Goal: Task Accomplishment & Management: Use online tool/utility

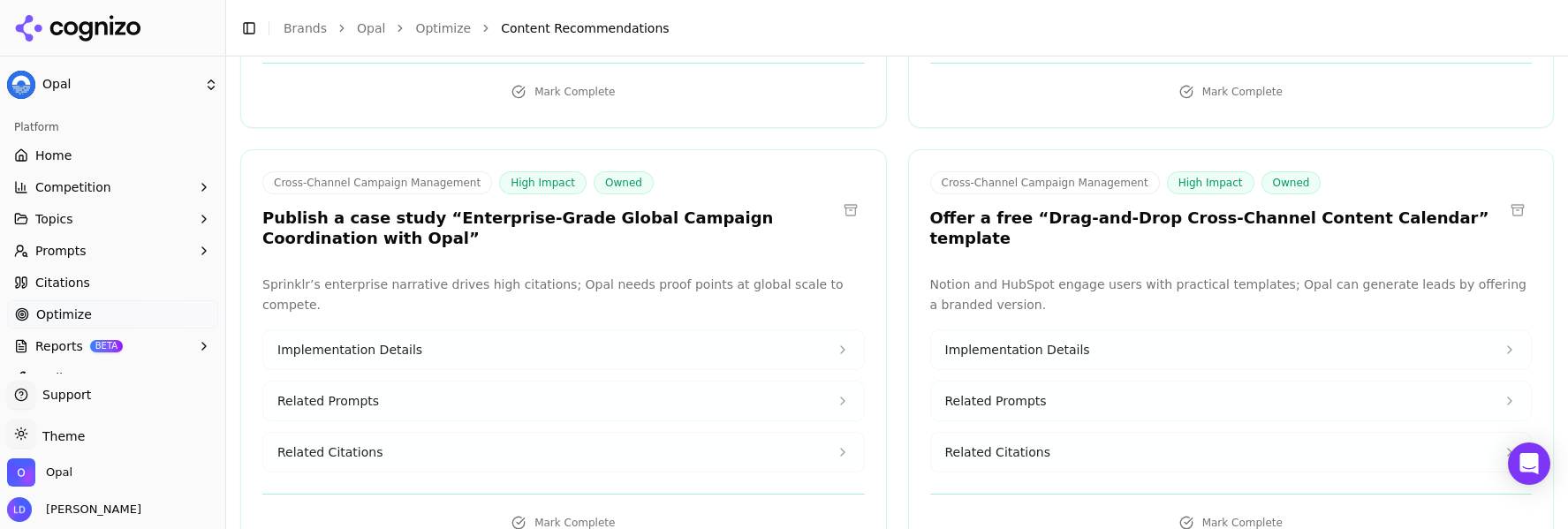
scroll to position [2326, 0]
click at [326, 206] on h3 "Publish a case study “Enterprise-Grade Global Campaign Coordination with Opal”" at bounding box center [549, 226] width 574 height 39
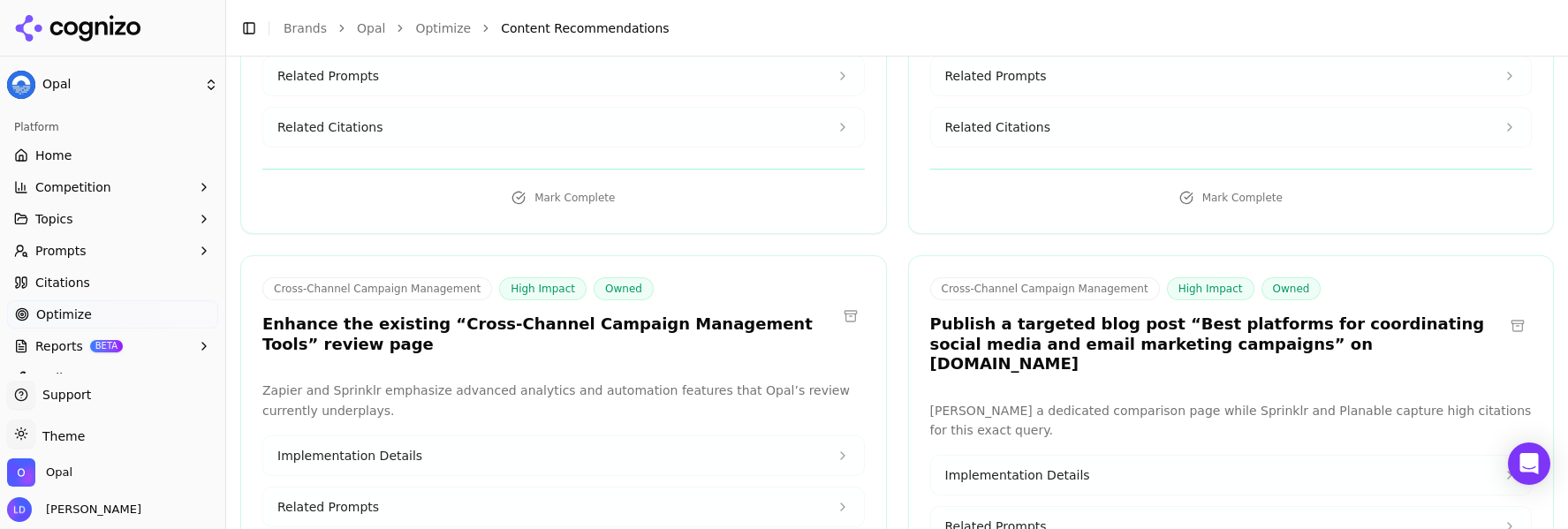
scroll to position [3084, 0]
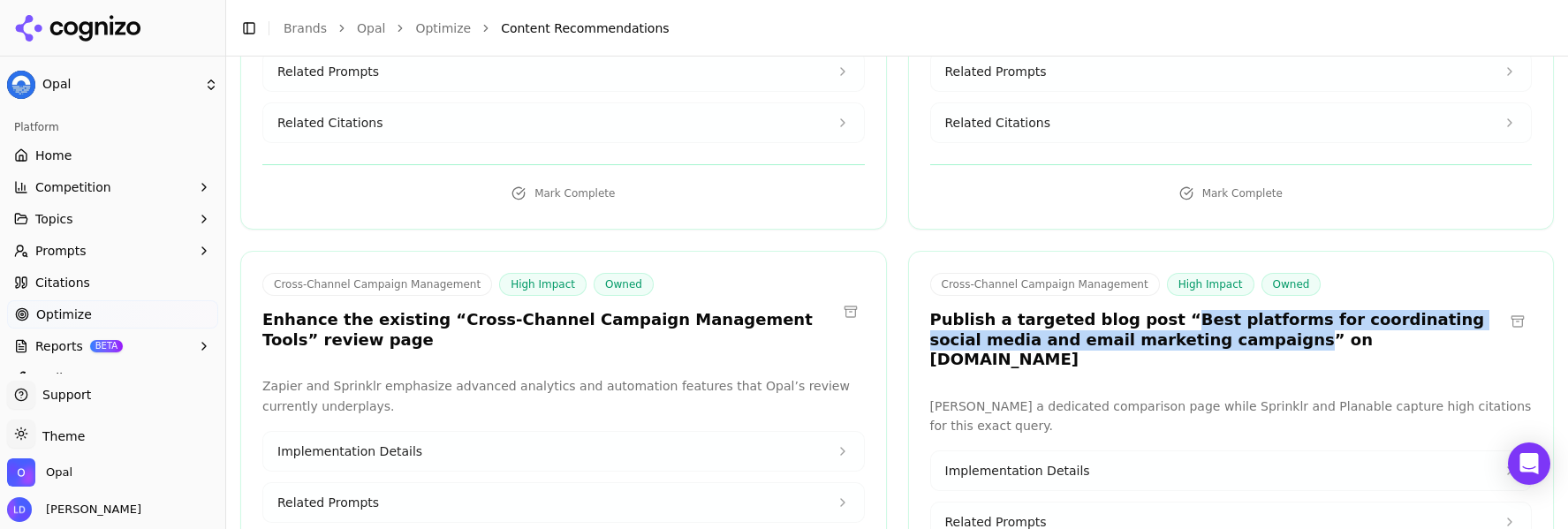
drag, startPoint x: 1145, startPoint y: 240, endPoint x: 1157, endPoint y: 265, distance: 27.7
click at [1157, 310] on h3 "Publish a targeted blog post “Best platforms for coordinating social media and …" at bounding box center [1218, 340] width 574 height 60
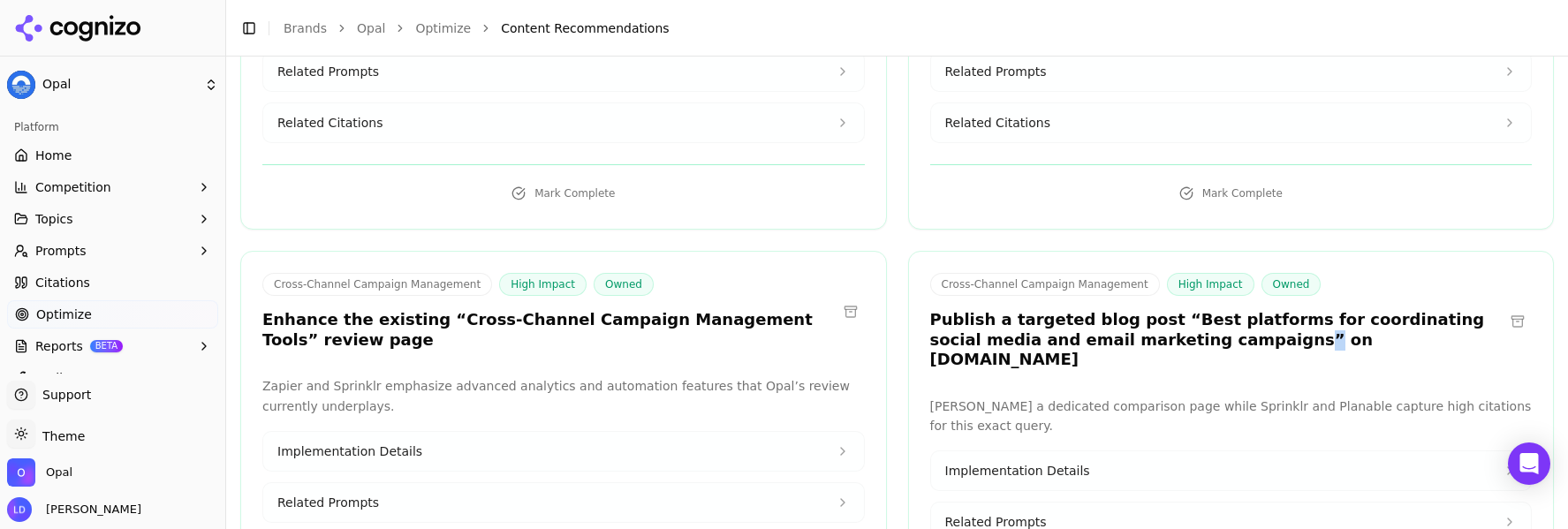
click at [1157, 310] on h3 "Publish a targeted blog post “Best platforms for coordinating social media and …" at bounding box center [1218, 340] width 574 height 60
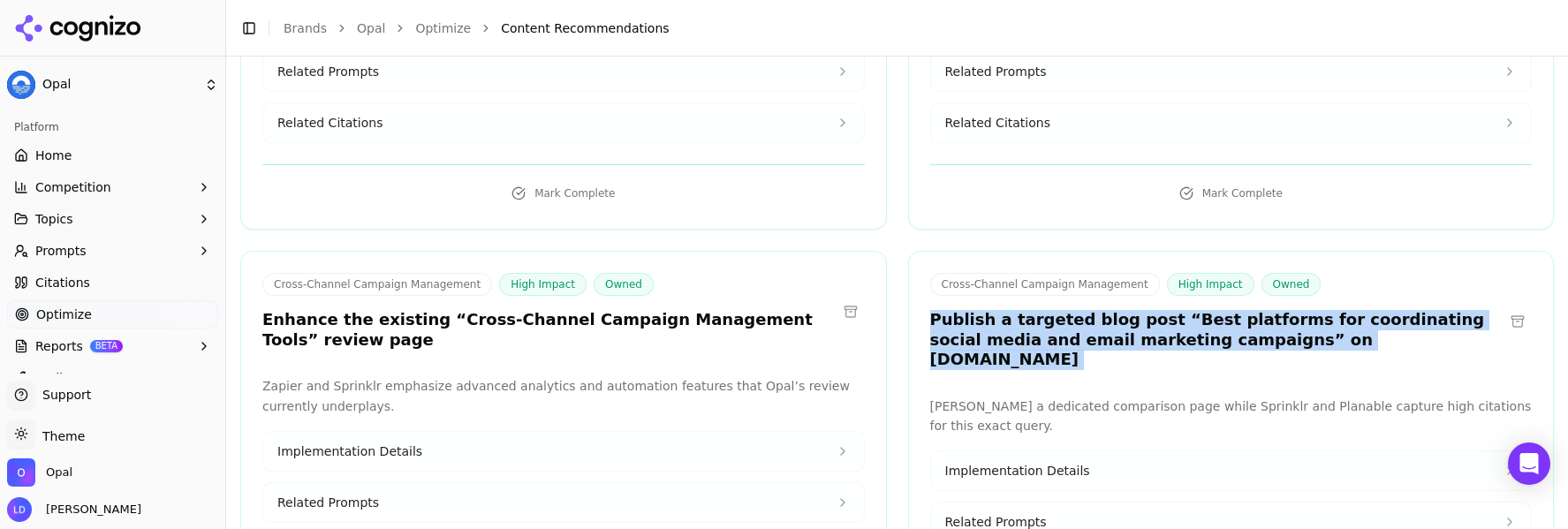
click at [1156, 310] on h3 "Publish a targeted blog post “Best platforms for coordinating social media and …" at bounding box center [1218, 340] width 574 height 60
click at [1157, 310] on h3 "Publish a targeted blog post “Best platforms for coordinating social media and …" at bounding box center [1218, 340] width 574 height 60
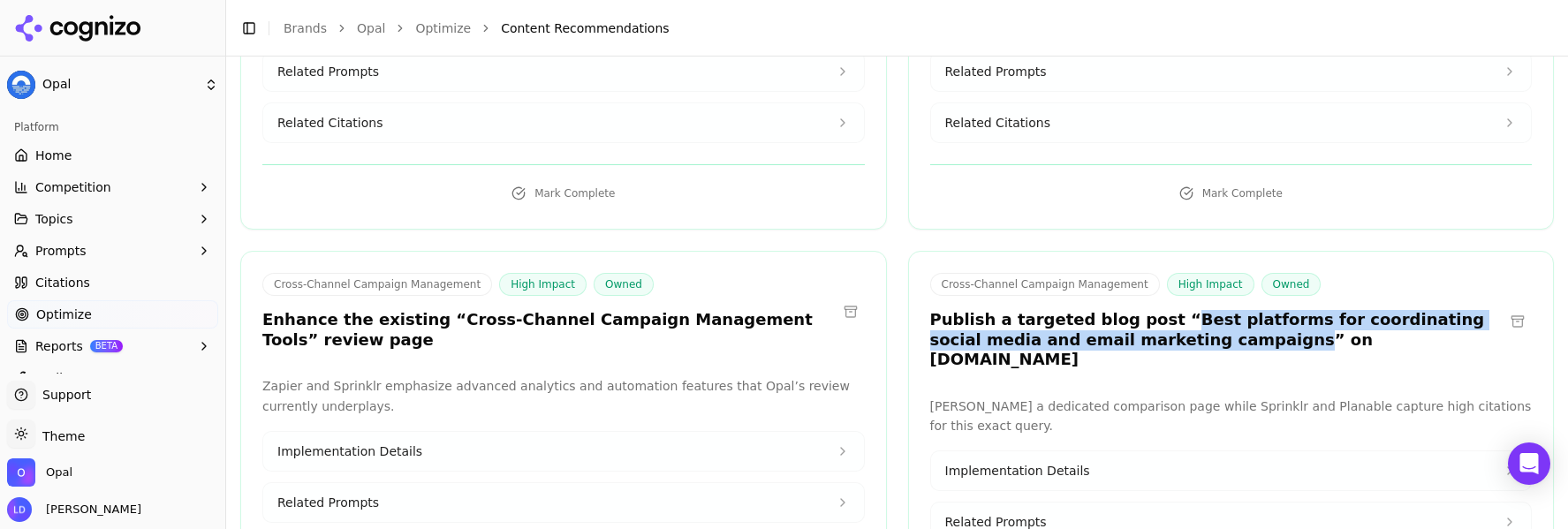
drag, startPoint x: 1143, startPoint y: 240, endPoint x: 1155, endPoint y: 260, distance: 23.3
click at [1155, 310] on h3 "Publish a targeted blog post “Best platforms for coordinating social media and …" at bounding box center [1218, 340] width 574 height 60
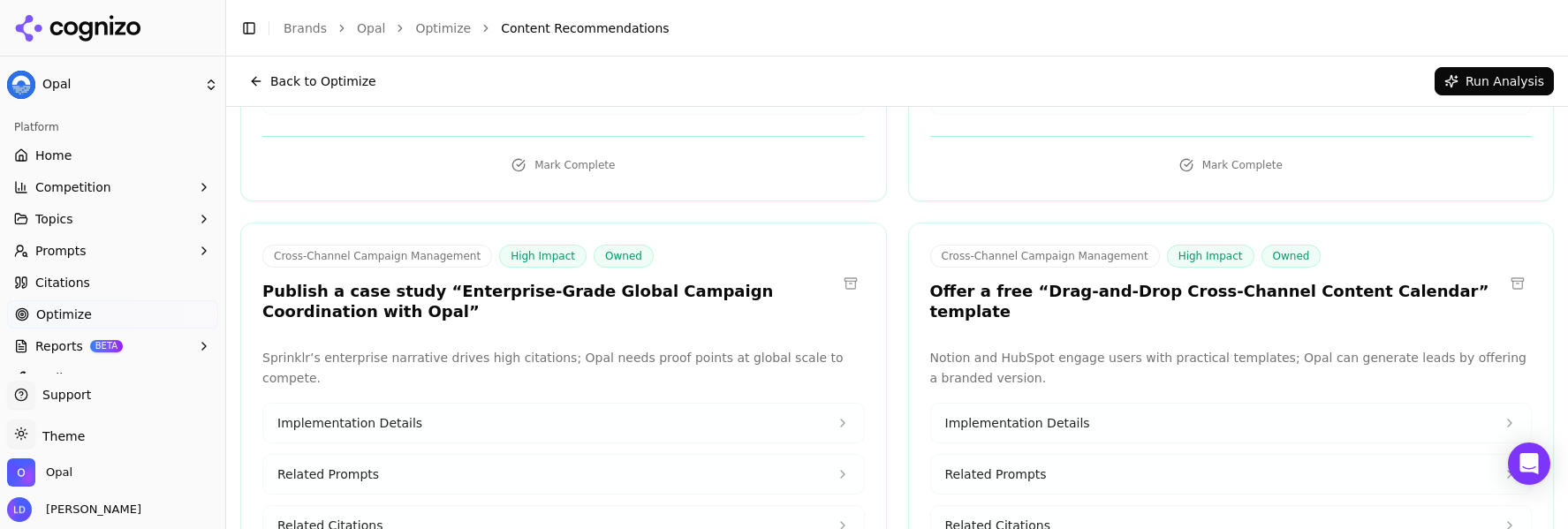
scroll to position [0, 0]
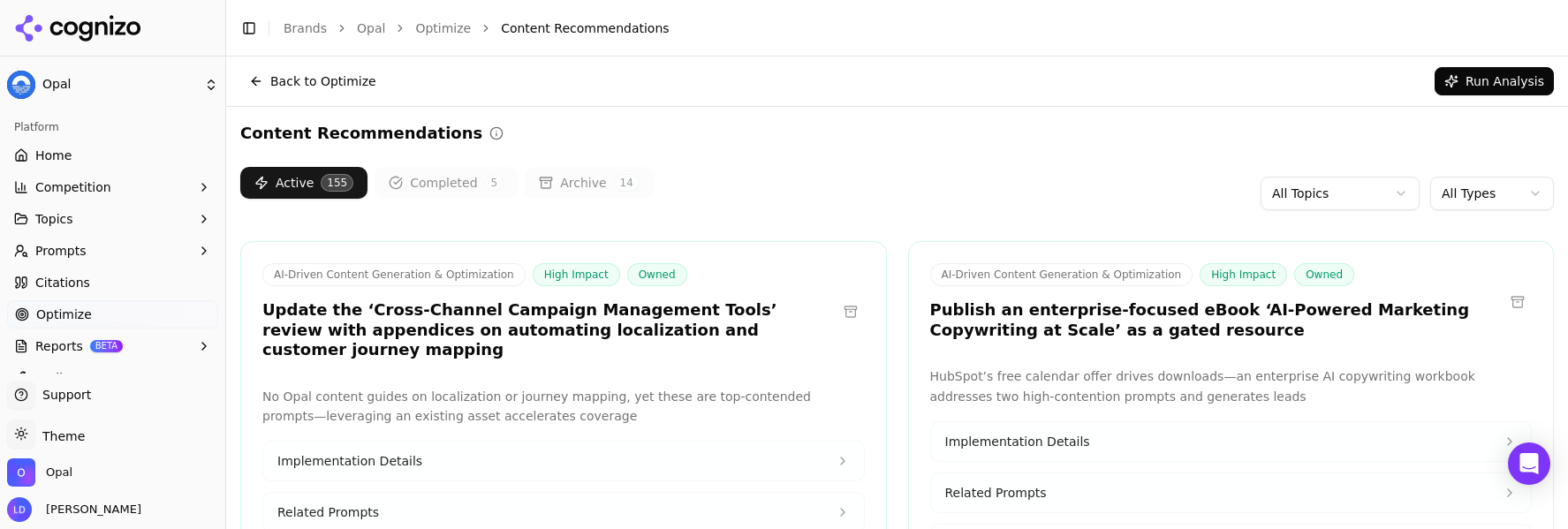
click at [70, 219] on span "Topics" at bounding box center [55, 219] width 38 height 17
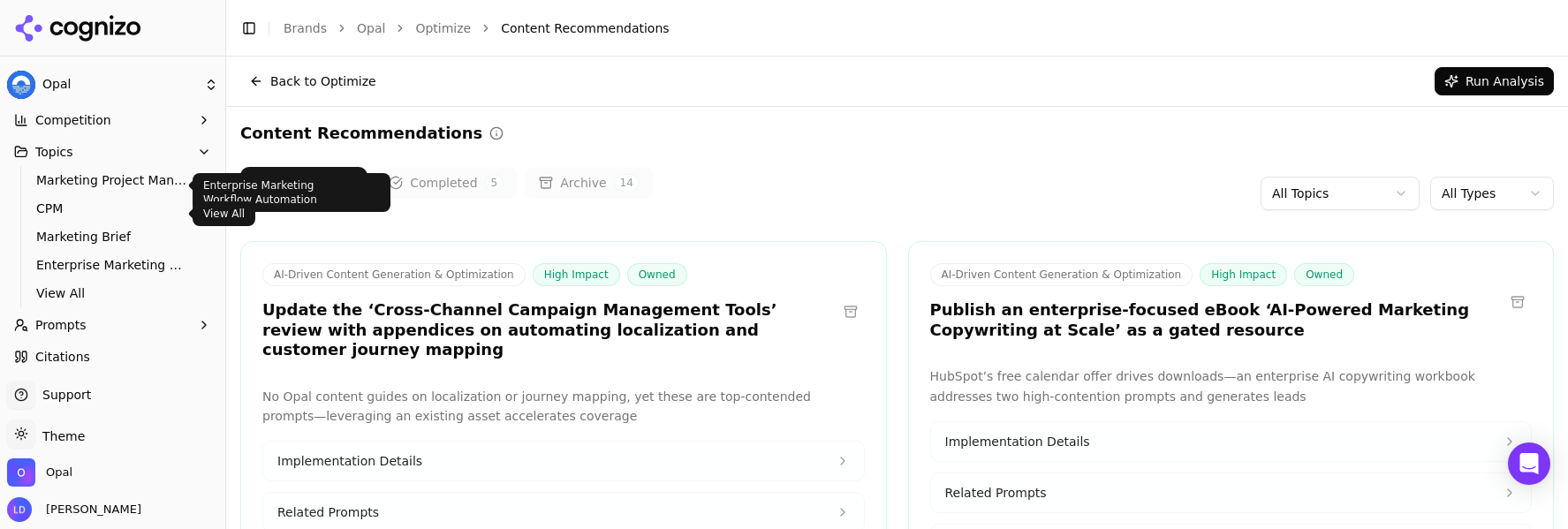
scroll to position [167, 0]
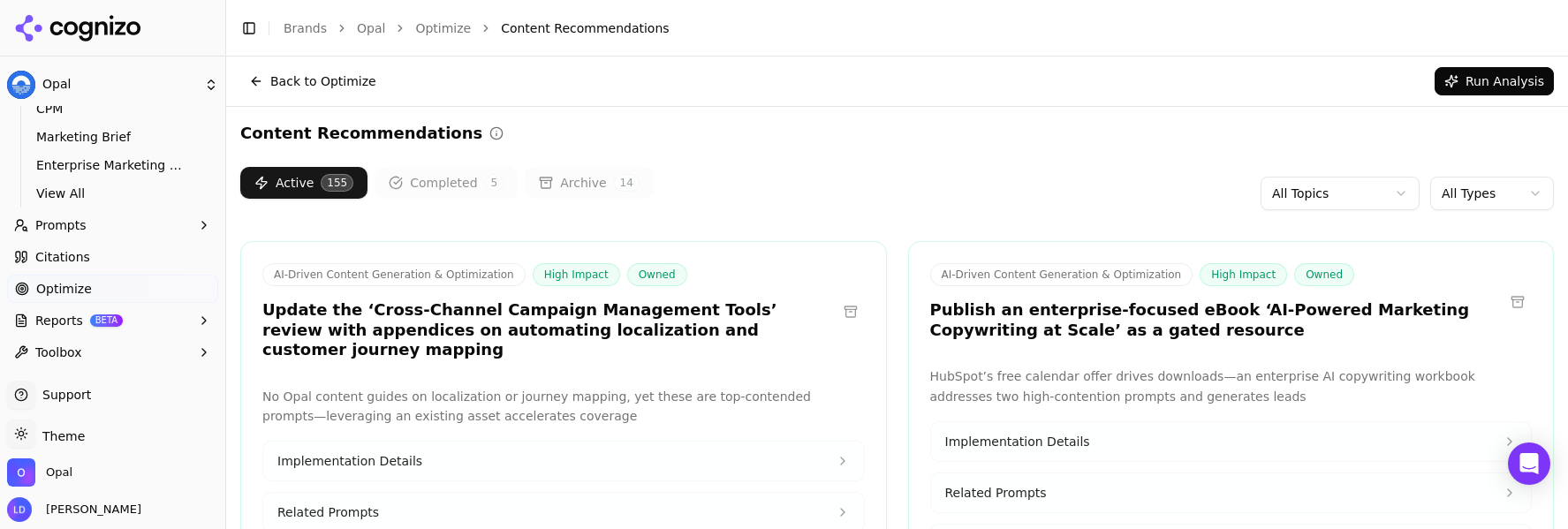
click at [72, 259] on span "Citations" at bounding box center [62, 257] width 55 height 17
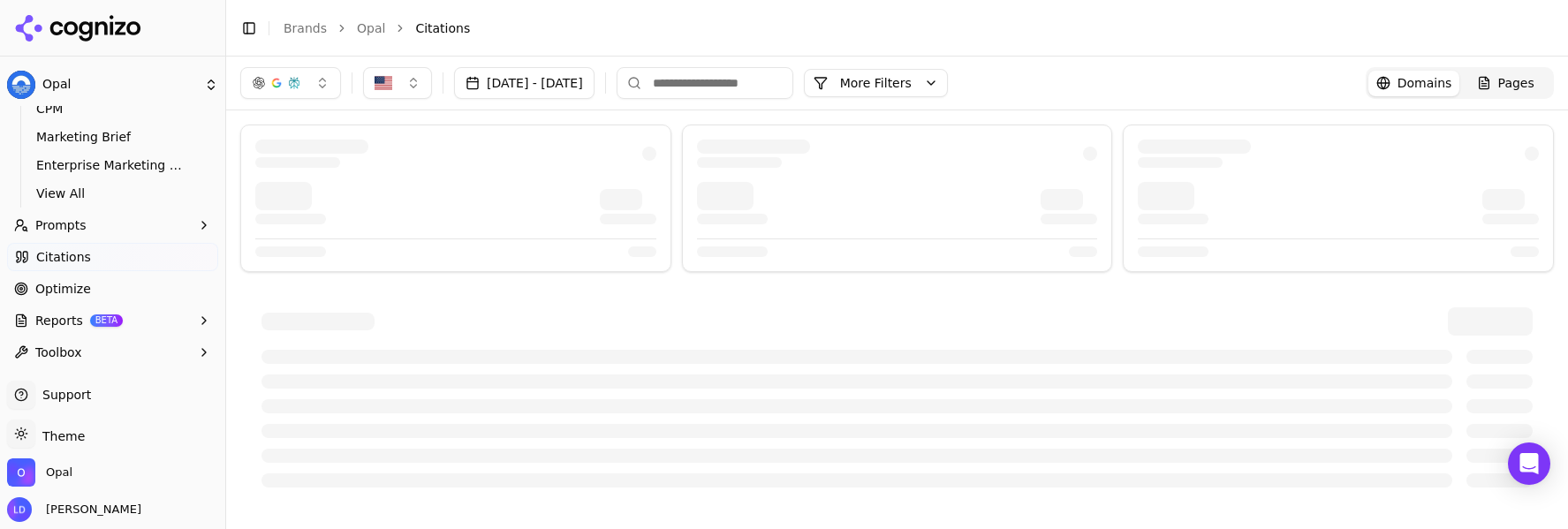
click at [75, 228] on span "Prompts" at bounding box center [60, 225] width 51 height 17
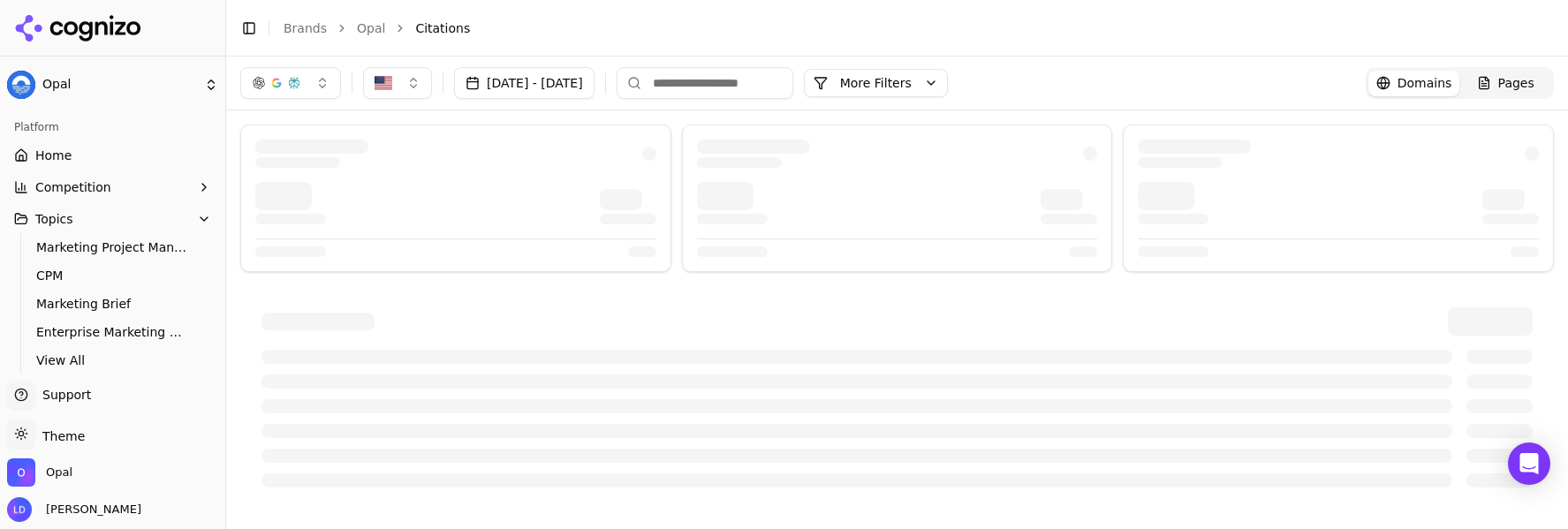
click at [72, 156] on link "Home" at bounding box center [112, 155] width 211 height 28
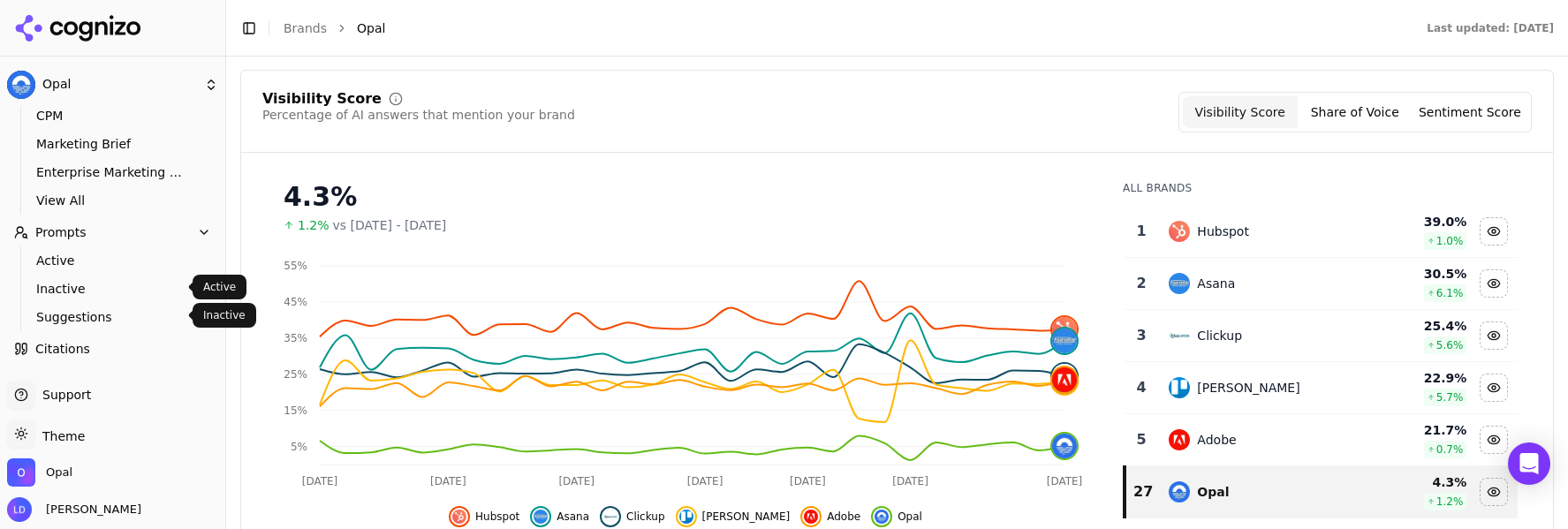
scroll to position [173, 0]
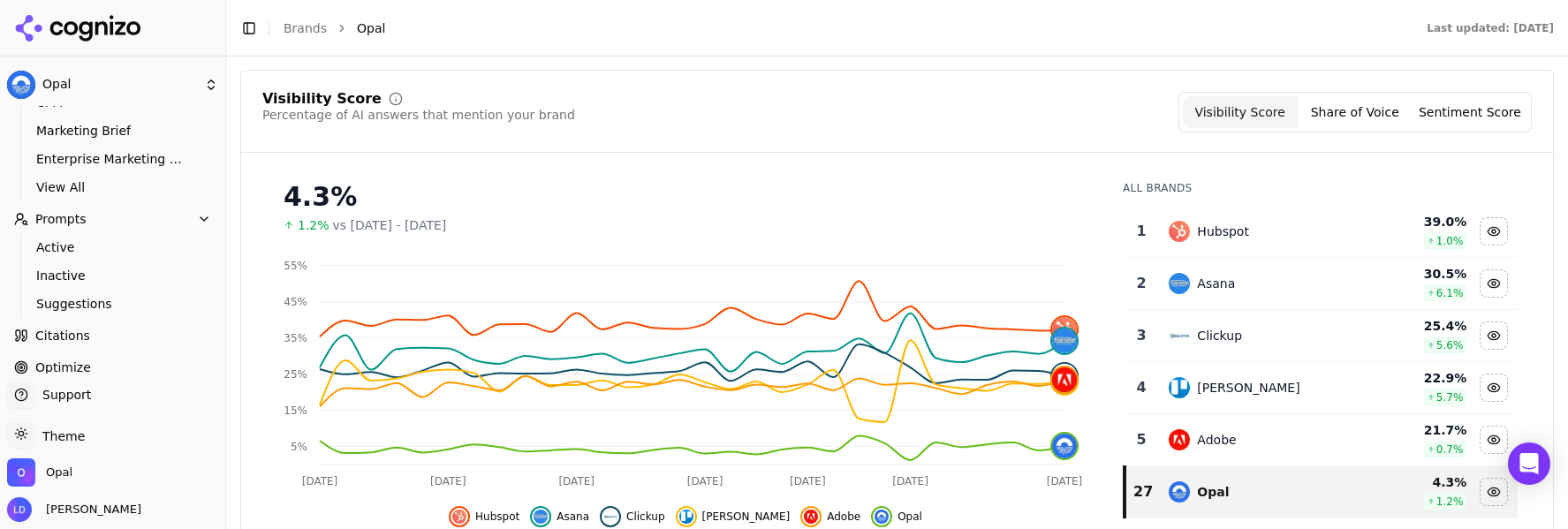
click at [77, 339] on span "Citations" at bounding box center [62, 335] width 55 height 17
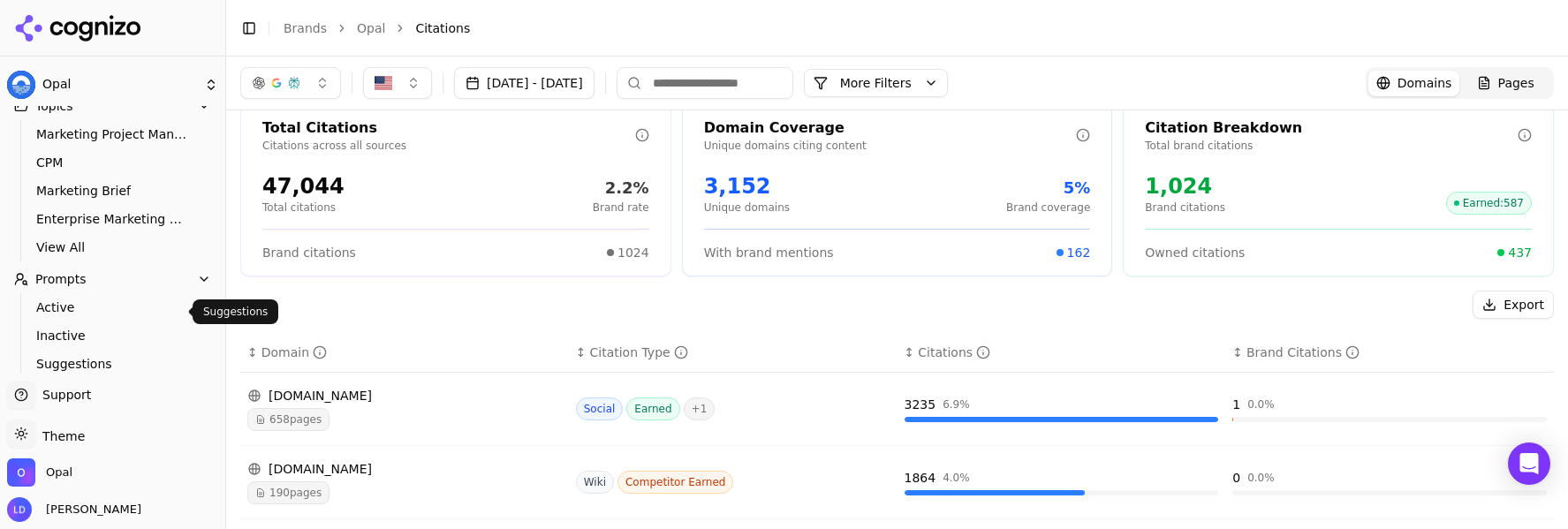
scroll to position [94, 0]
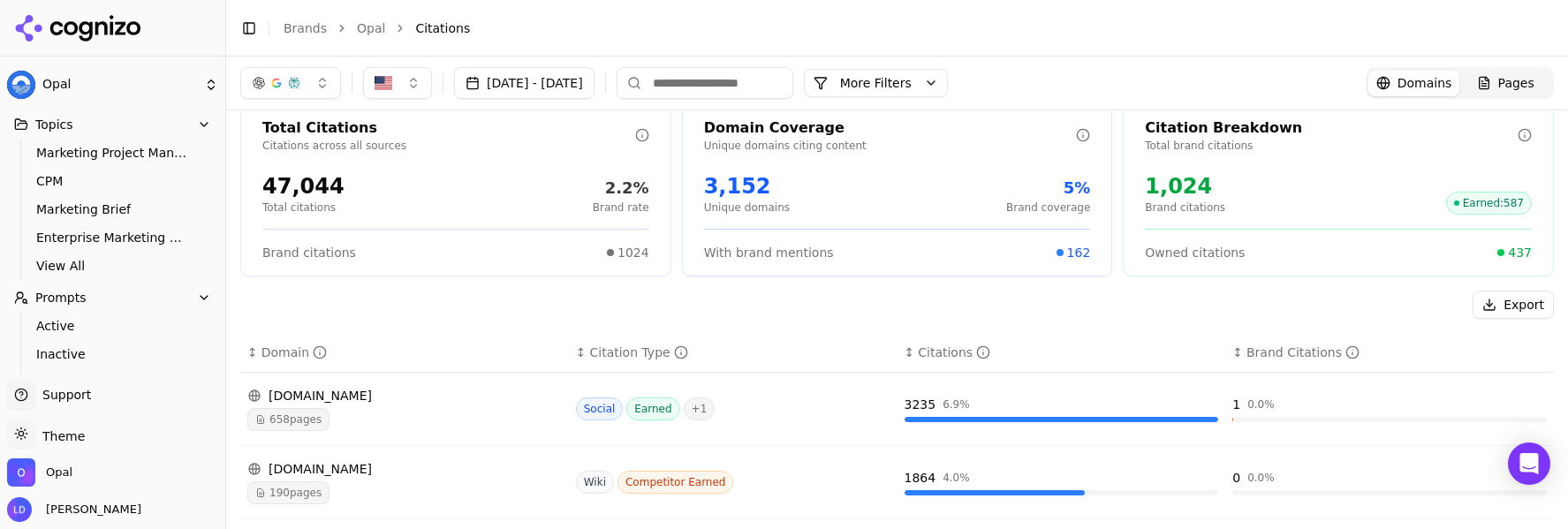
click at [80, 293] on span "Prompts" at bounding box center [60, 298] width 51 height 17
click at [80, 301] on span "Prompts" at bounding box center [60, 298] width 51 height 17
click at [77, 314] on link "Active" at bounding box center [112, 326] width 168 height 25
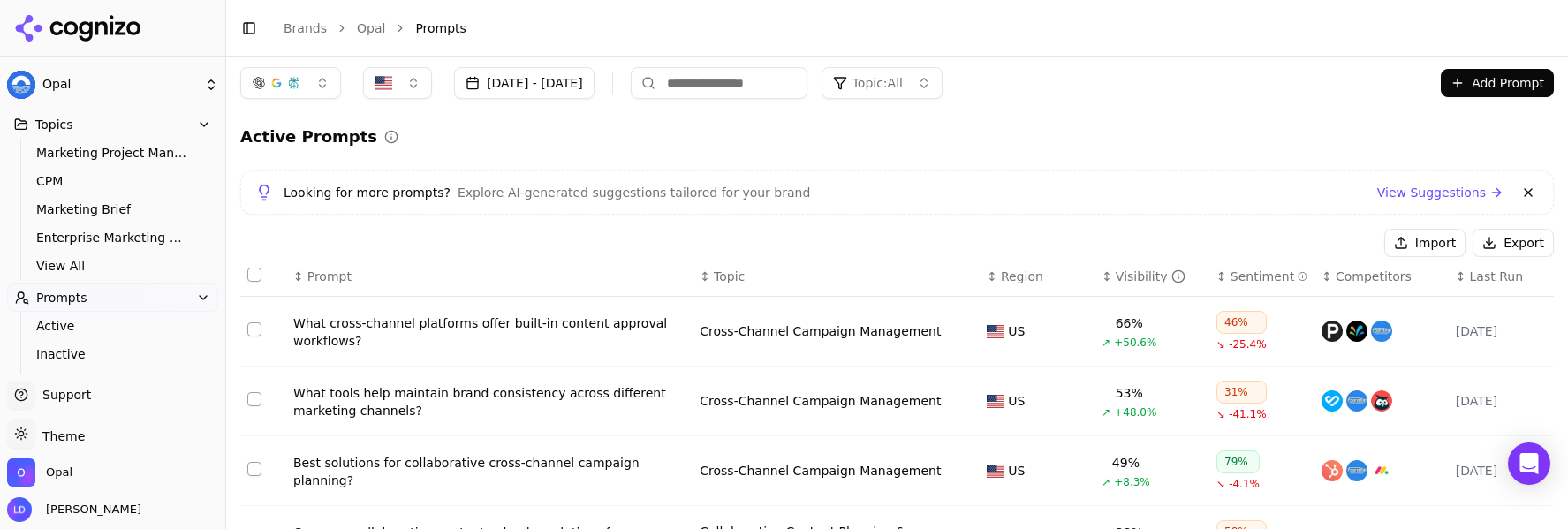
click at [325, 88] on button "button" at bounding box center [290, 83] width 101 height 32
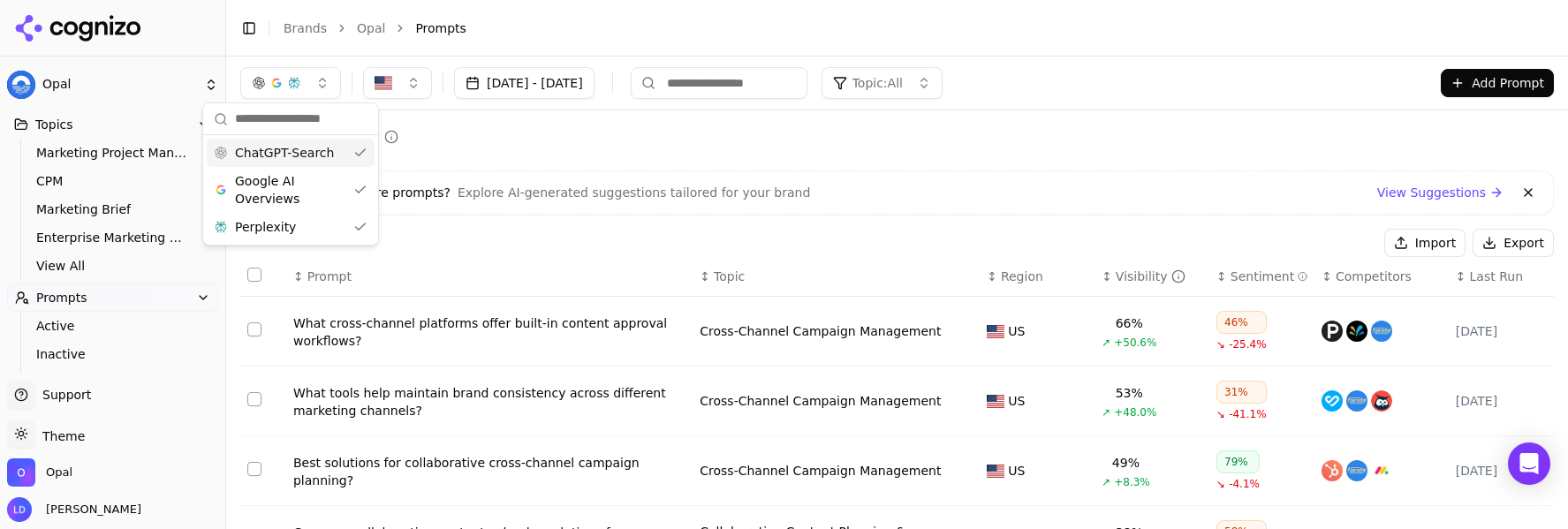
click at [363, 151] on div "ChatGPT-Search" at bounding box center [290, 152] width 168 height 28
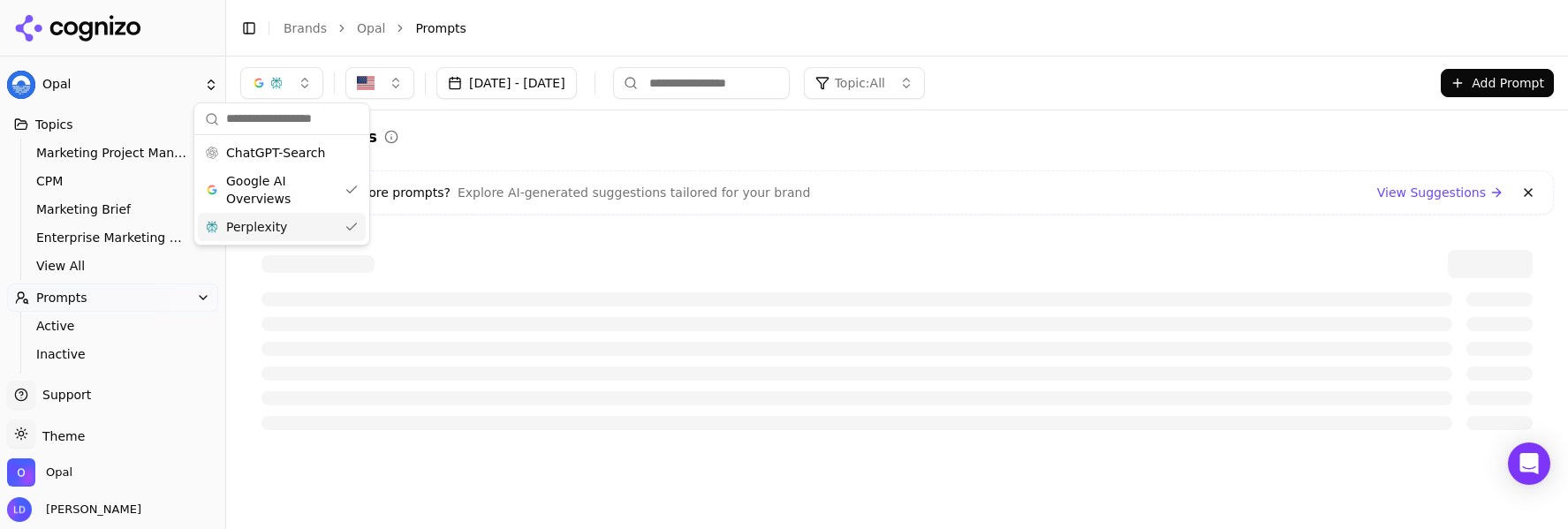
click at [352, 221] on div "Perplexity" at bounding box center [281, 227] width 168 height 28
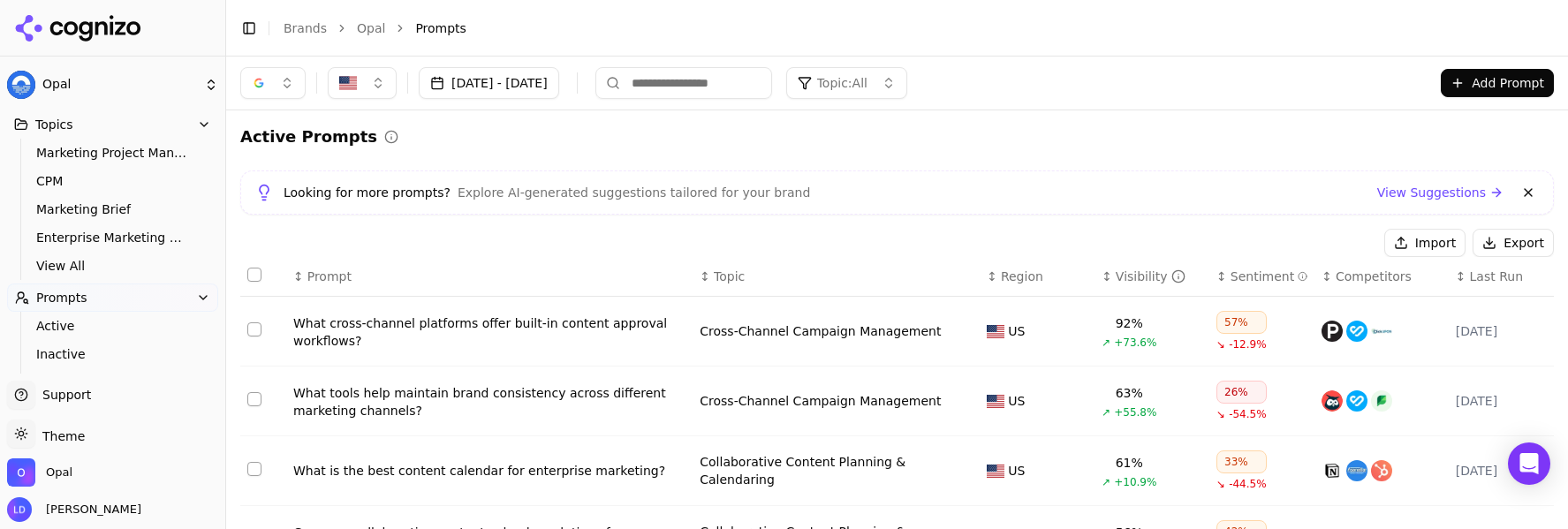
click at [282, 86] on button "button" at bounding box center [273, 83] width 65 height 32
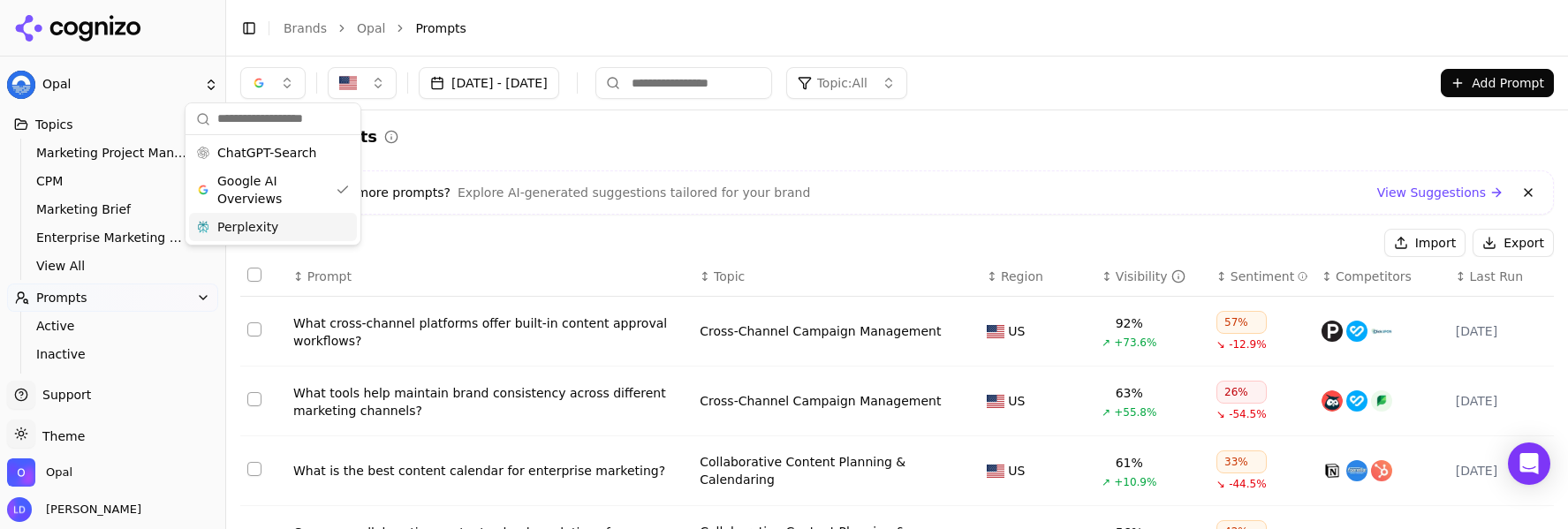
click at [262, 228] on span "Perplexity" at bounding box center [247, 227] width 60 height 17
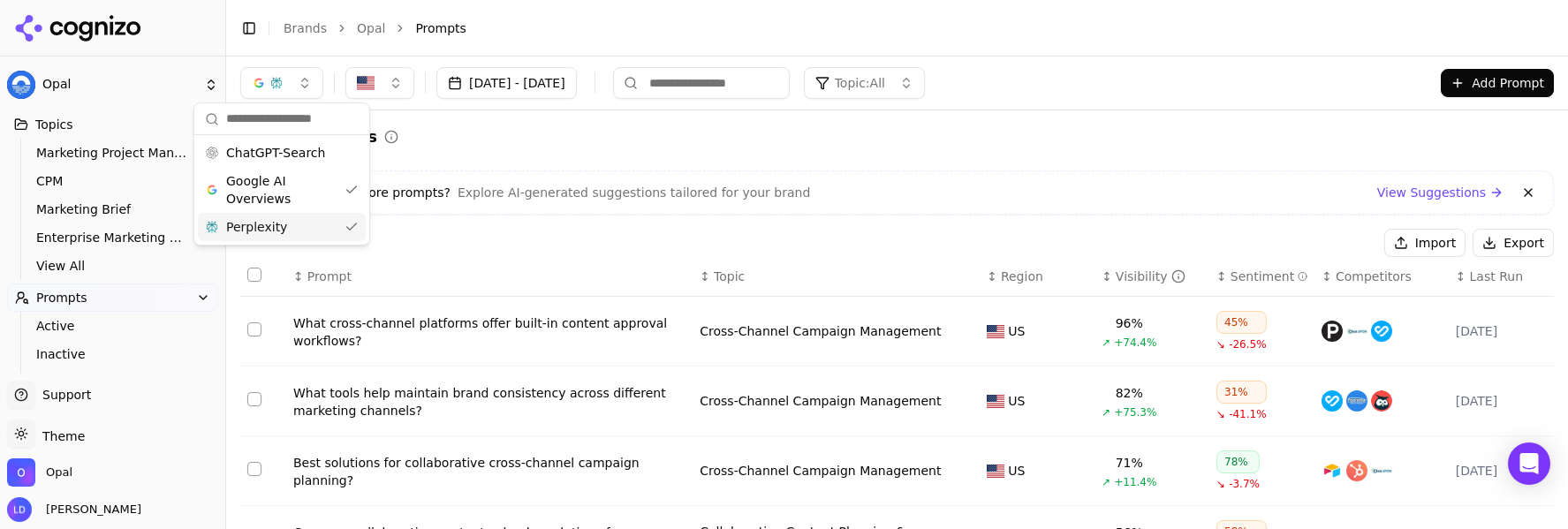
click at [571, 238] on div "Import Export" at bounding box center [897, 242] width 1314 height 28
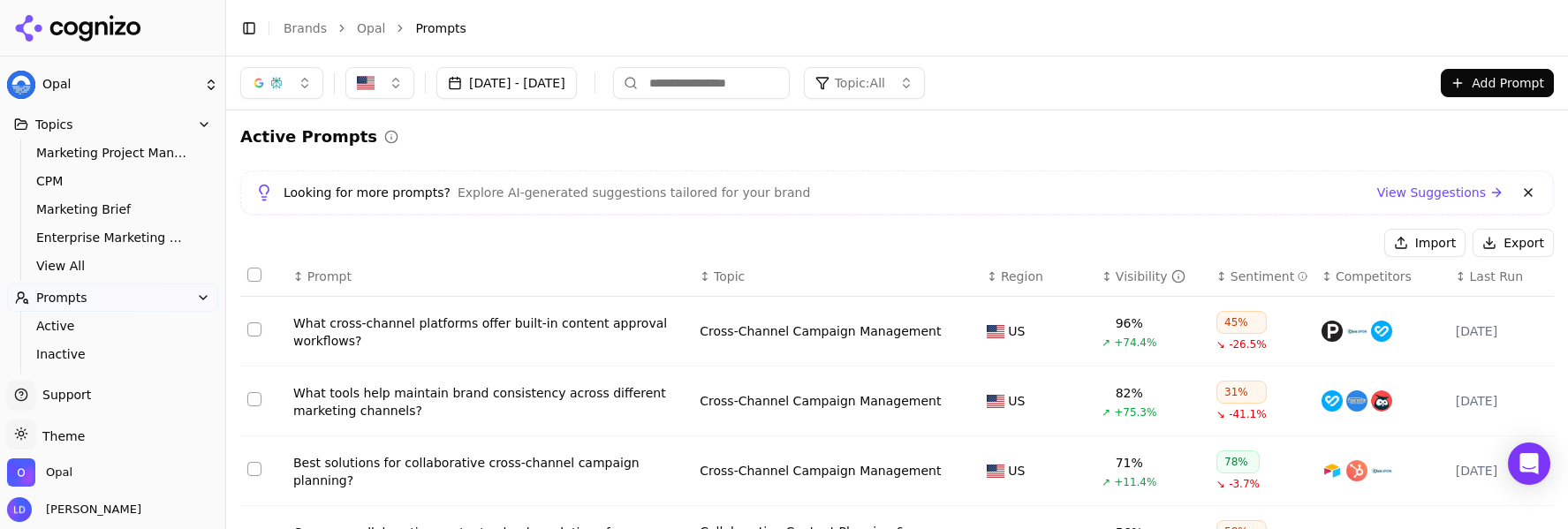
click at [310, 85] on button "button" at bounding box center [281, 83] width 83 height 32
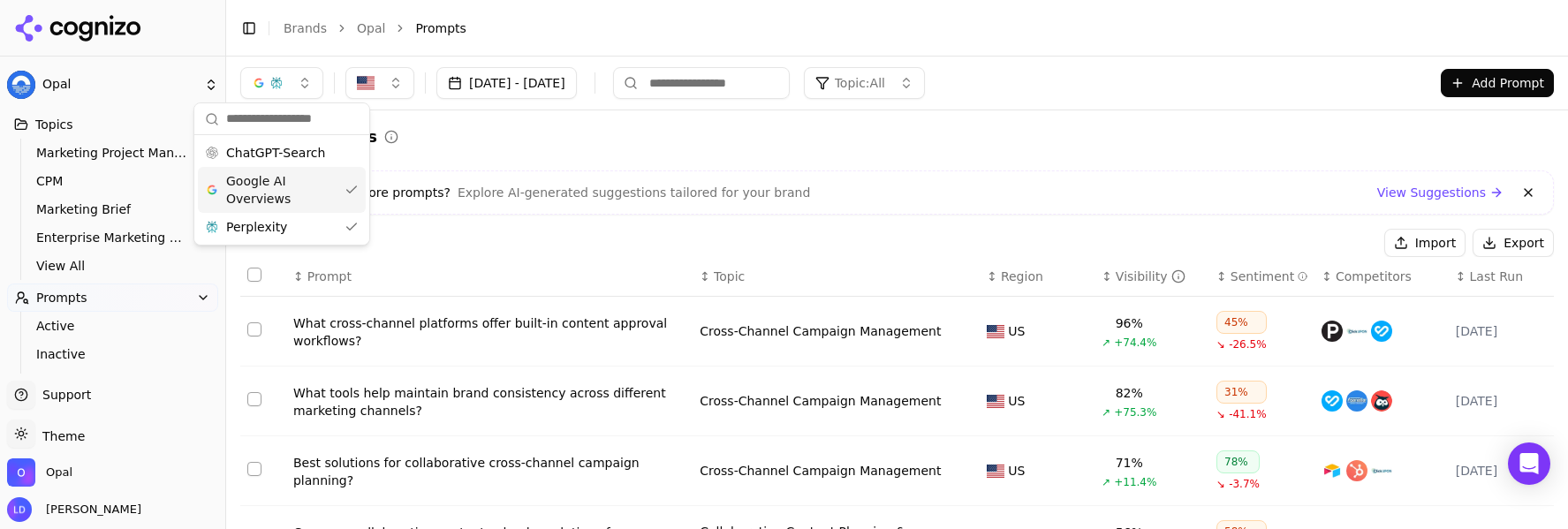
click at [285, 179] on span "Google AI Overviews" at bounding box center [282, 189] width 111 height 36
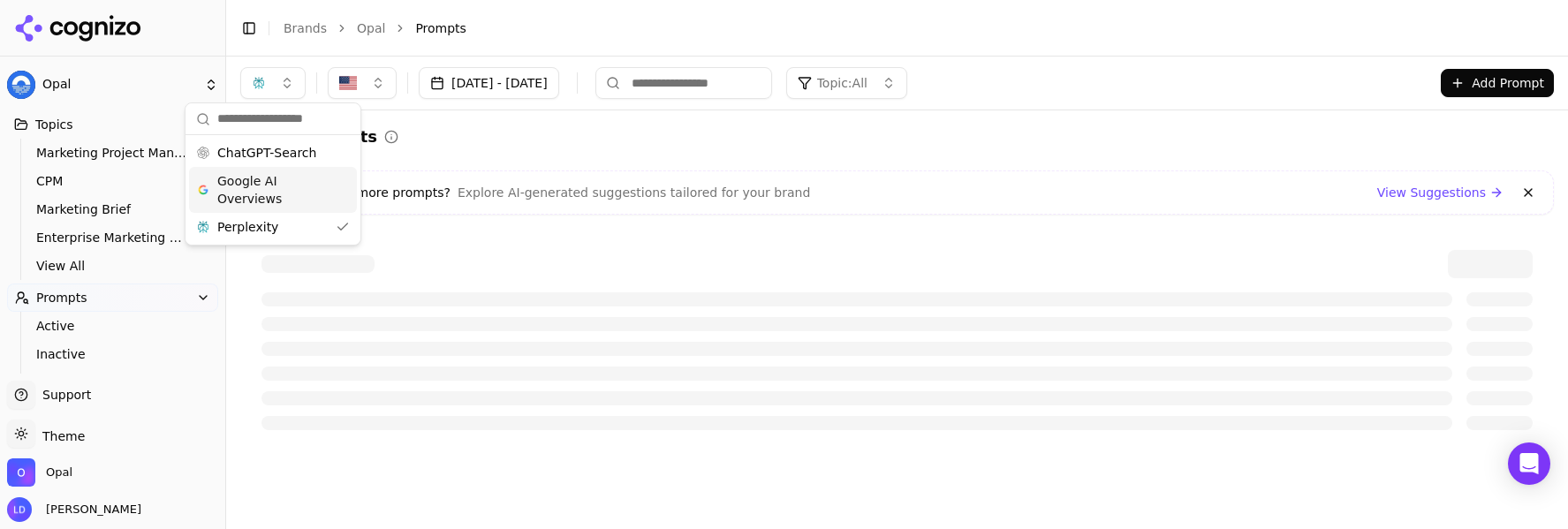
click at [579, 149] on div "Active Prompts" at bounding box center [897, 137] width 1314 height 25
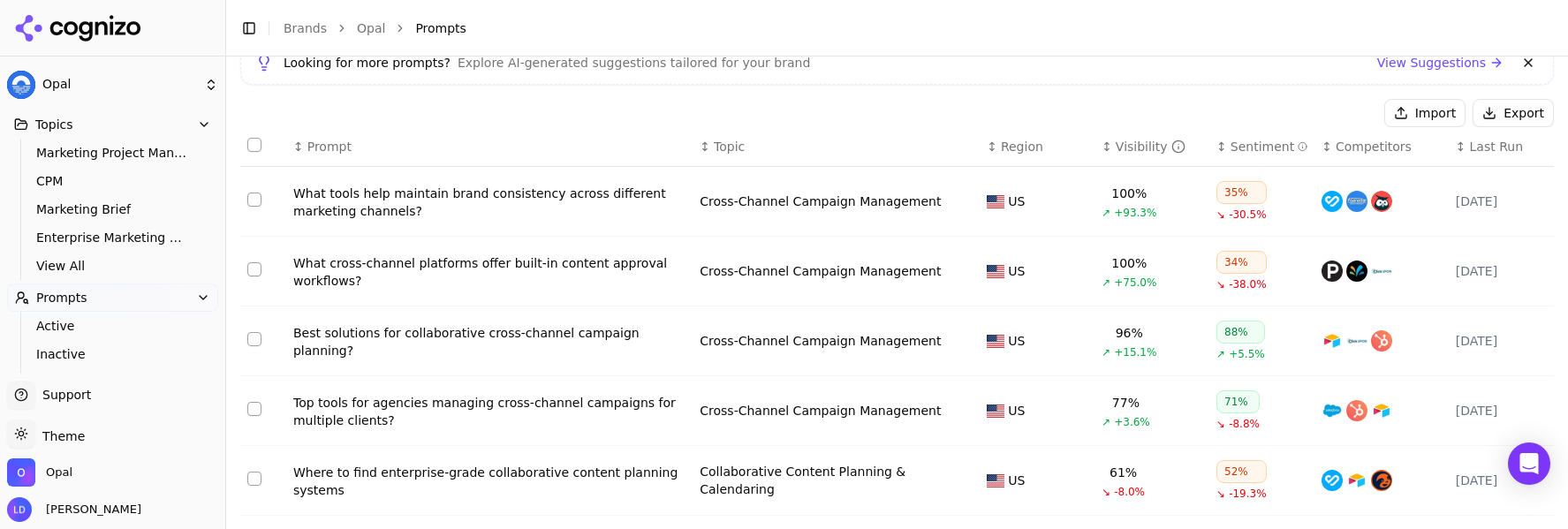
scroll to position [156, 0]
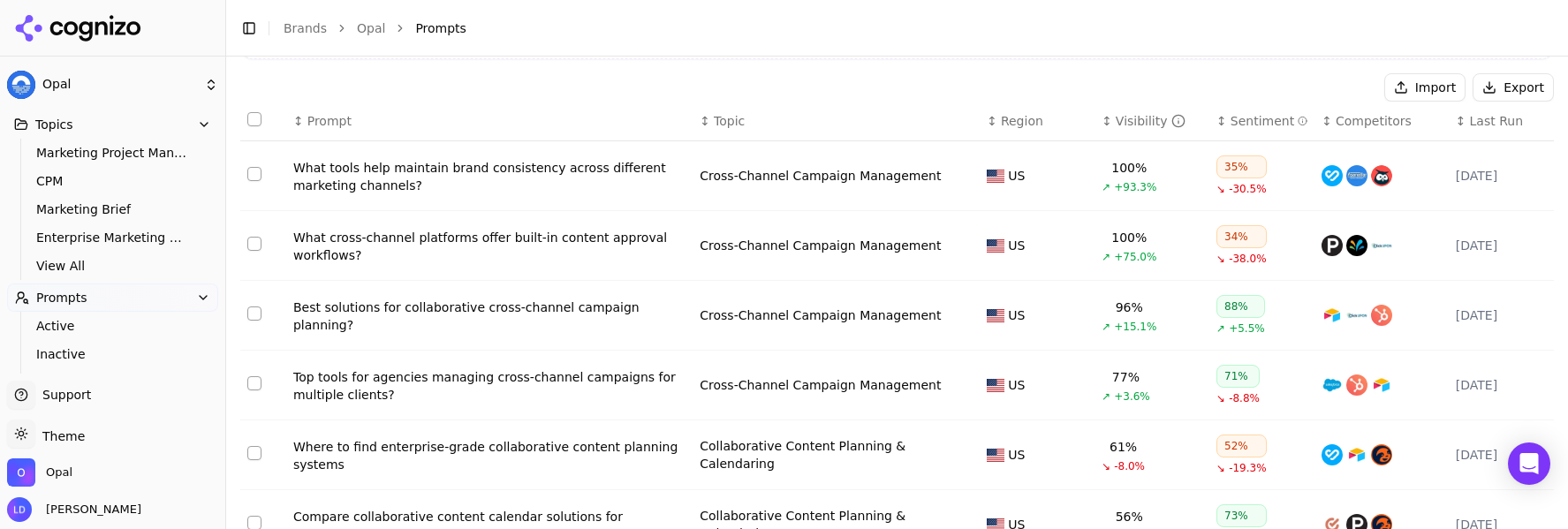
click at [1227, 167] on div "35%" at bounding box center [1242, 167] width 50 height 23
click at [1223, 169] on div "35%" at bounding box center [1242, 167] width 50 height 23
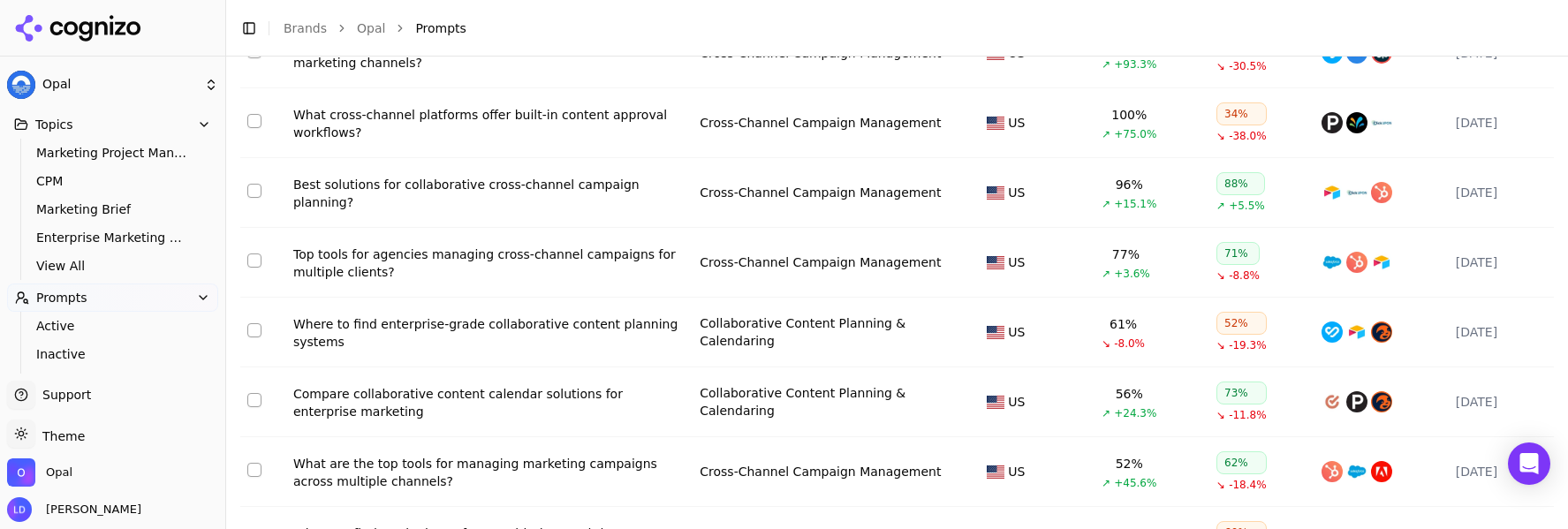
scroll to position [281, 0]
